Goal: Task Accomplishment & Management: Use online tool/utility

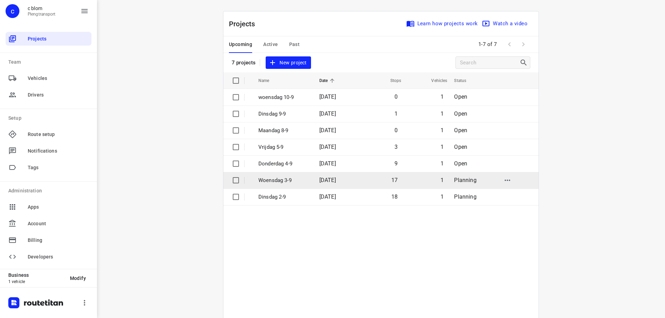
click at [283, 177] on p "Woensdag 3-9" at bounding box center [283, 181] width 51 height 8
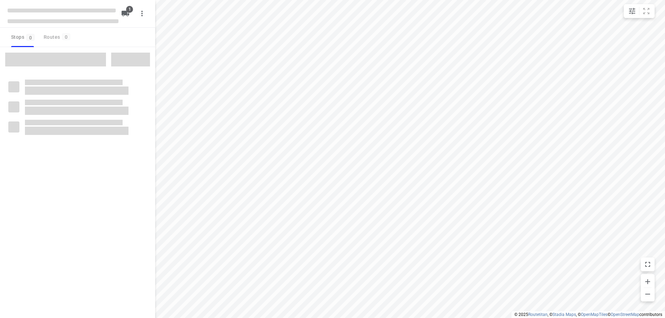
type input "distance"
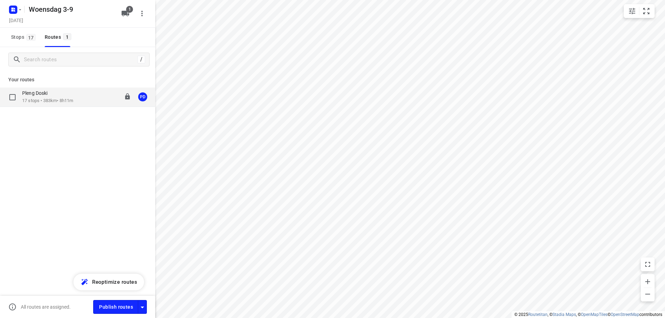
click at [71, 100] on p "17 stops • 383km • 8h11m" at bounding box center [47, 101] width 51 height 7
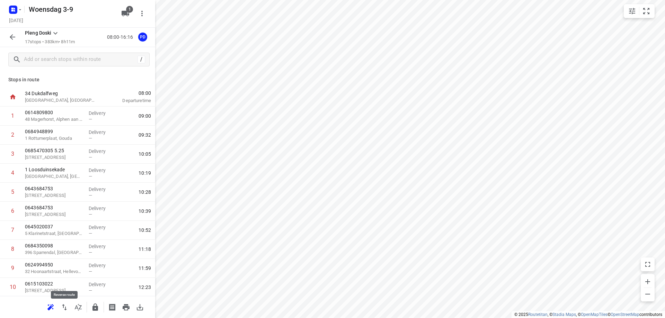
click at [67, 307] on icon "button" at bounding box center [64, 307] width 8 height 8
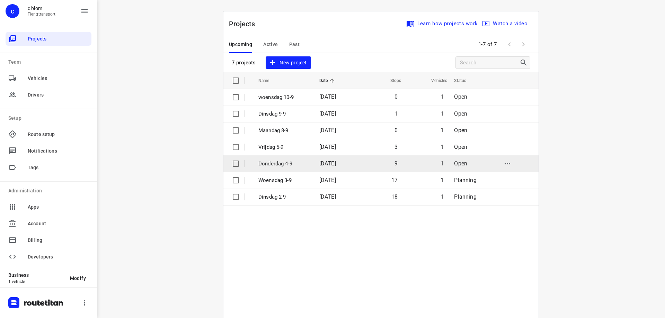
click at [314, 165] on td "[DATE]" at bounding box center [336, 164] width 44 height 17
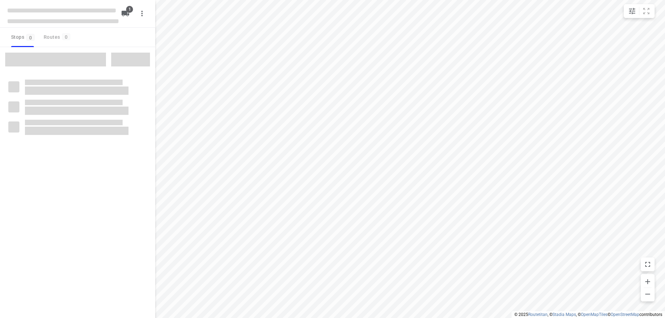
type input "distance"
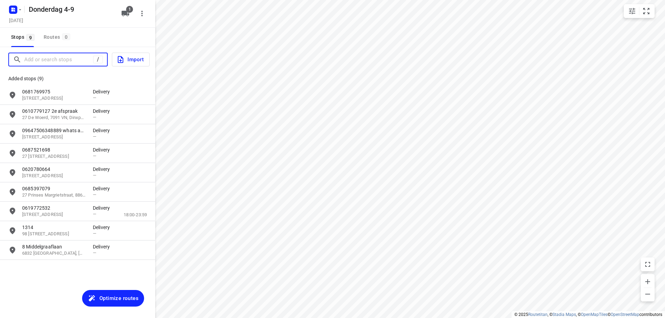
click at [57, 59] on input "Add or search stops" at bounding box center [58, 59] width 69 height 11
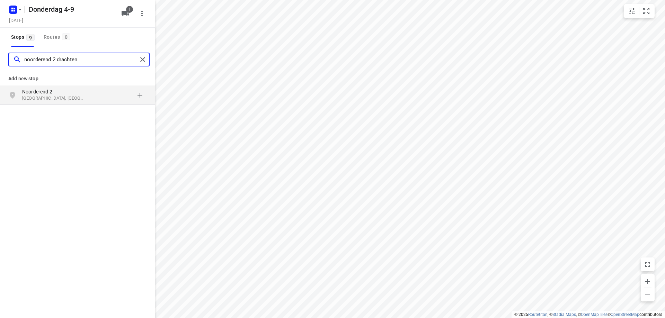
type input "noorderend 2 drachten"
click at [83, 94] on p "Noorderend 2" at bounding box center [54, 91] width 64 height 7
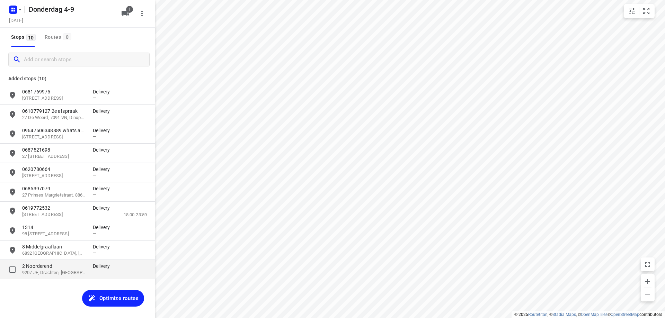
click at [74, 269] on p "2 Noorderend" at bounding box center [54, 266] width 64 height 7
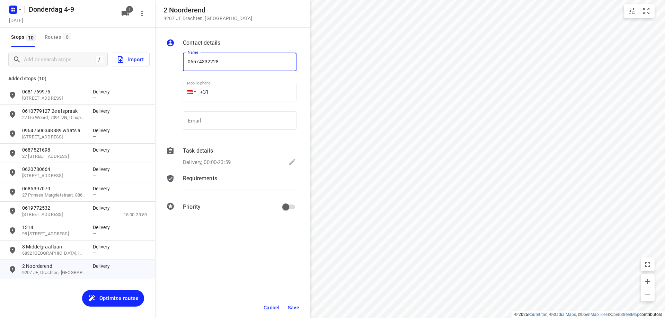
type input "06574332228"
click at [296, 310] on span "Save" at bounding box center [293, 308] width 11 height 6
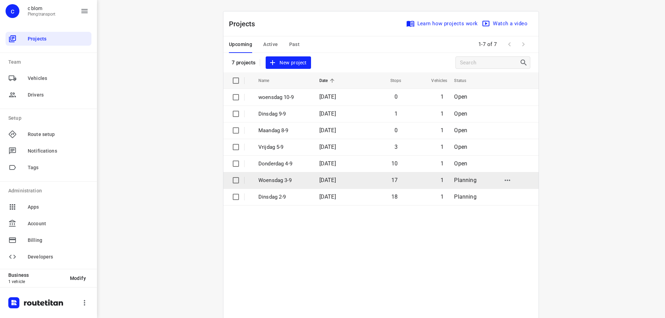
click at [333, 182] on span "[DATE]" at bounding box center [327, 180] width 17 height 7
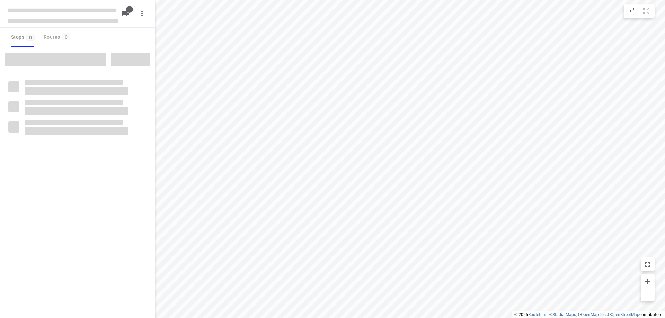
type input "distance"
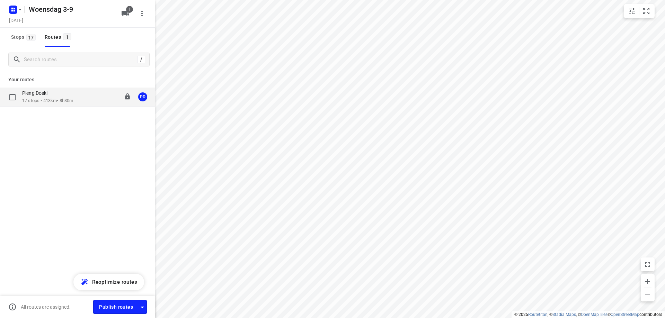
click at [83, 106] on div "Pleng Doski 17 stops • 413km • 8h30m 08:00-16:35 PD" at bounding box center [77, 97] width 155 height 19
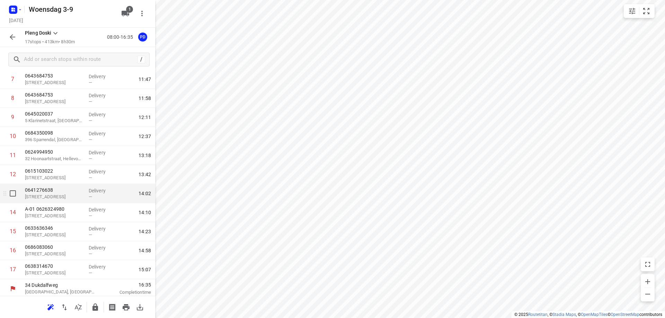
scroll to position [153, 0]
